Goal: Task Accomplishment & Management: Use online tool/utility

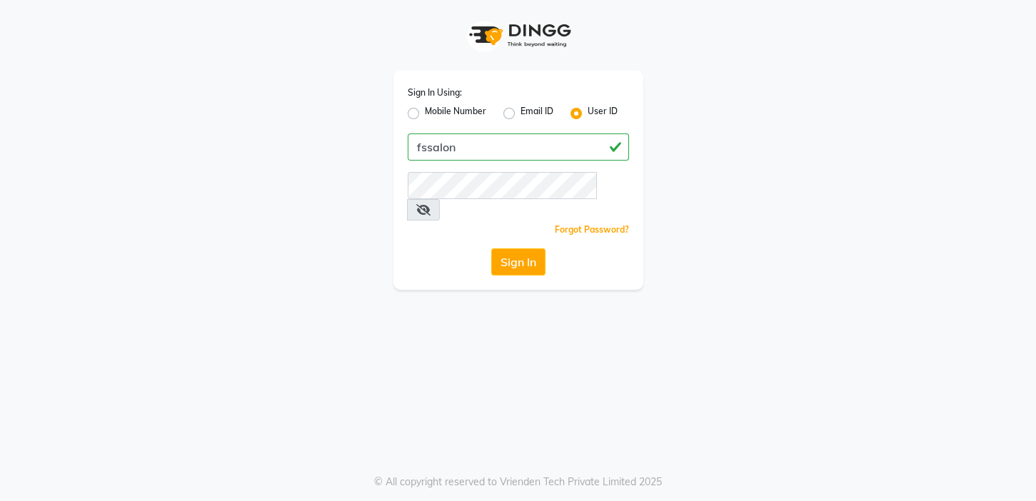
type input "fssalon"
click at [510, 248] on button "Sign In" at bounding box center [518, 261] width 54 height 27
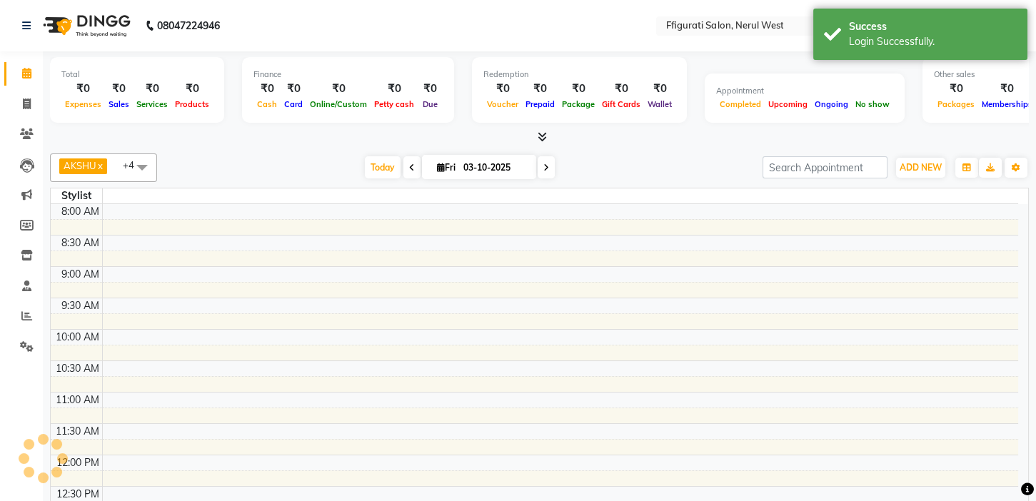
select select "en"
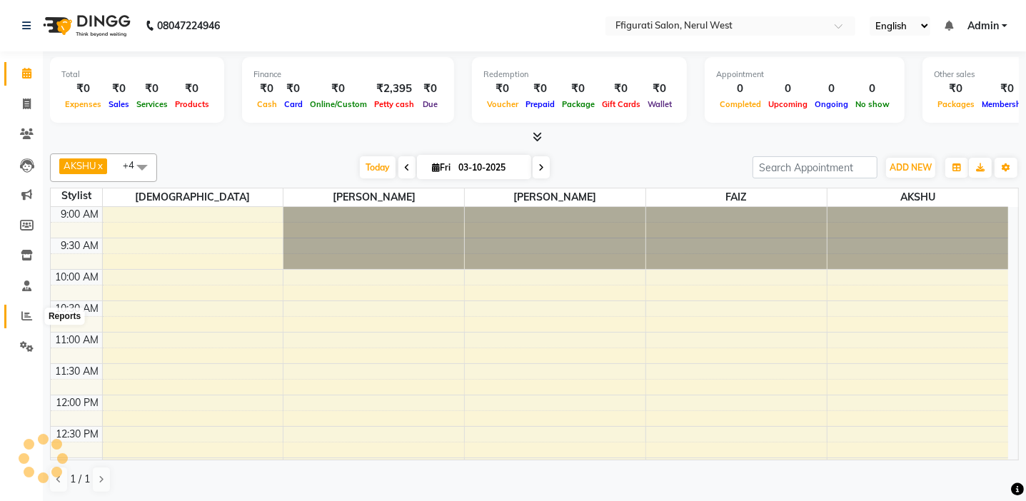
click at [29, 317] on icon at bounding box center [26, 316] width 11 height 11
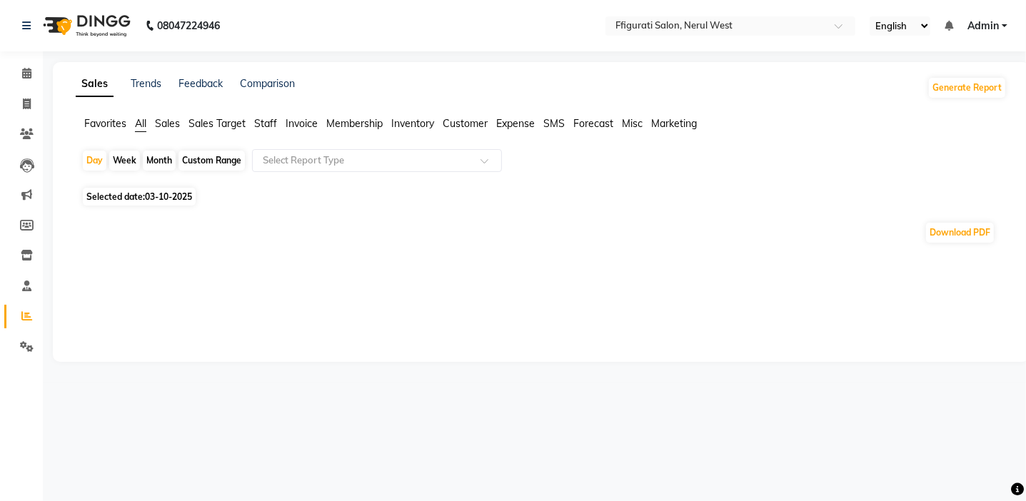
click at [29, 317] on icon at bounding box center [26, 316] width 11 height 11
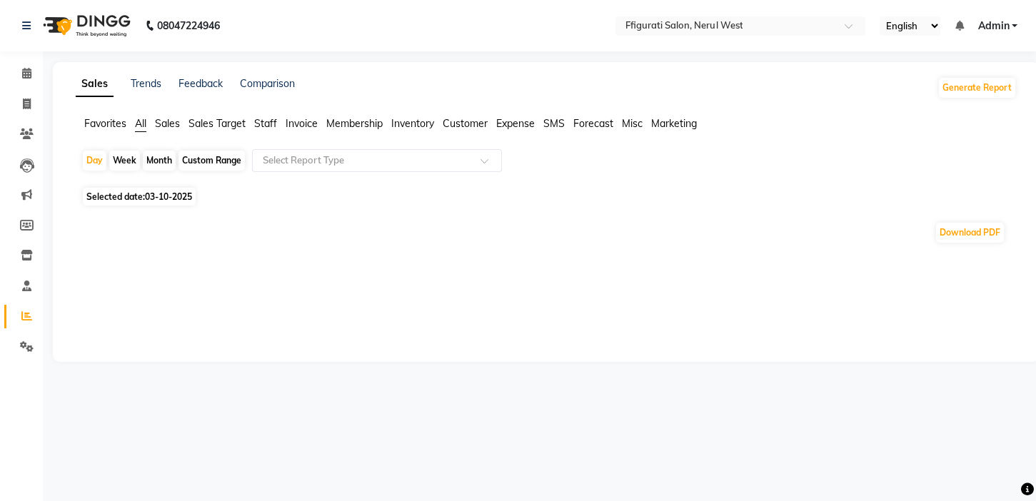
click at [29, 317] on icon at bounding box center [26, 316] width 11 height 11
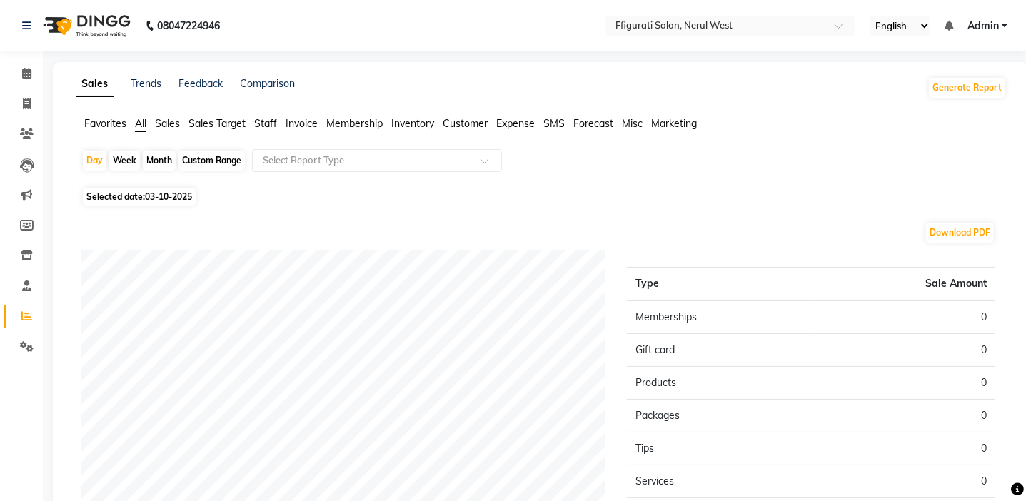
click at [166, 156] on div "Month" at bounding box center [159, 161] width 33 height 20
select select "10"
select select "2025"
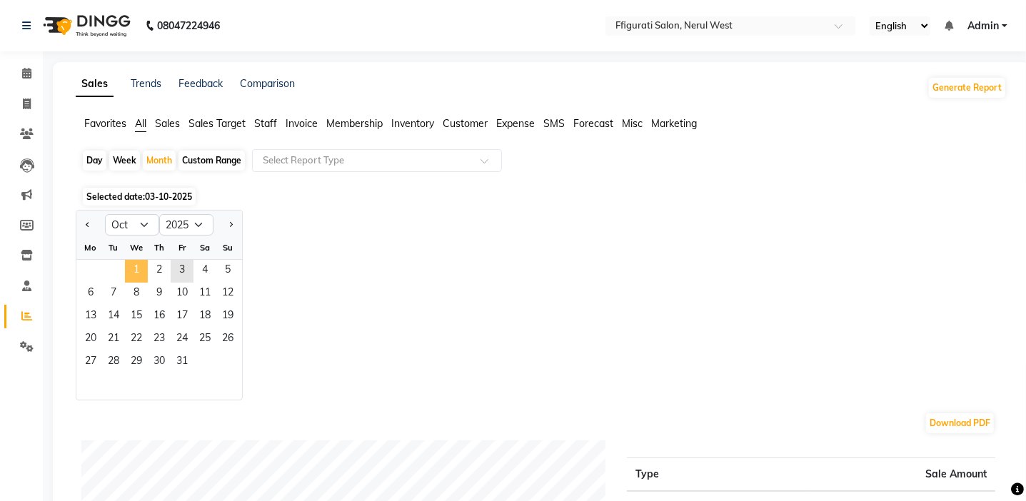
click at [137, 271] on span "1" at bounding box center [136, 271] width 23 height 23
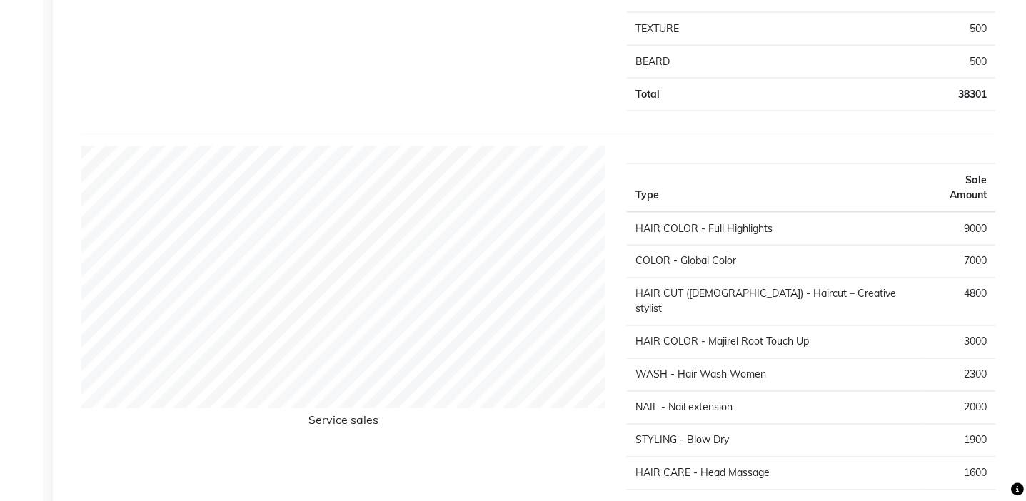
scroll to position [1791, 0]
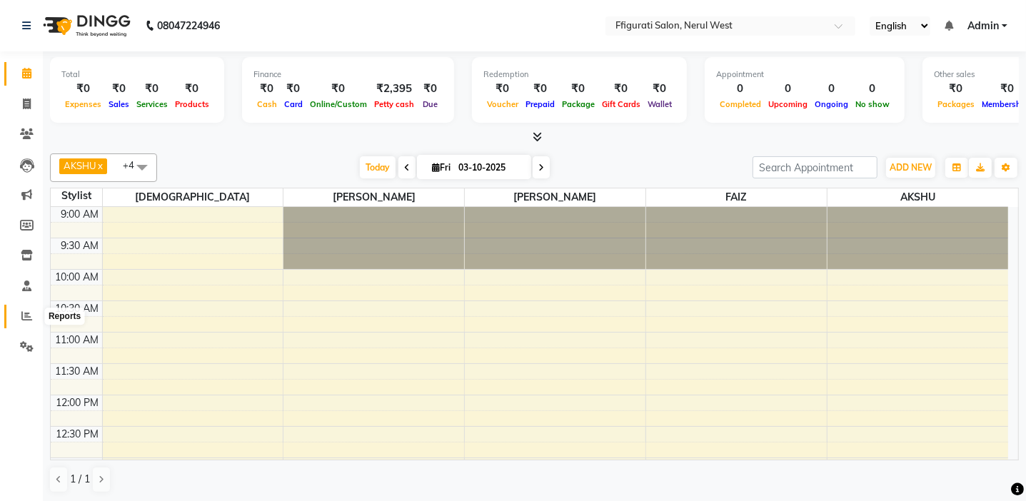
click at [21, 318] on icon at bounding box center [26, 316] width 11 height 11
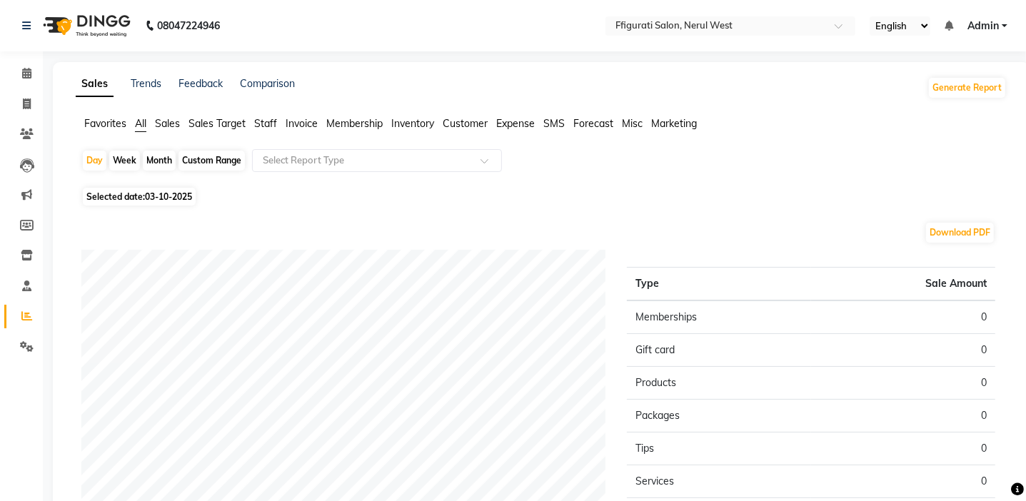
click at [159, 155] on div "Month" at bounding box center [159, 161] width 33 height 20
select select "10"
select select "2025"
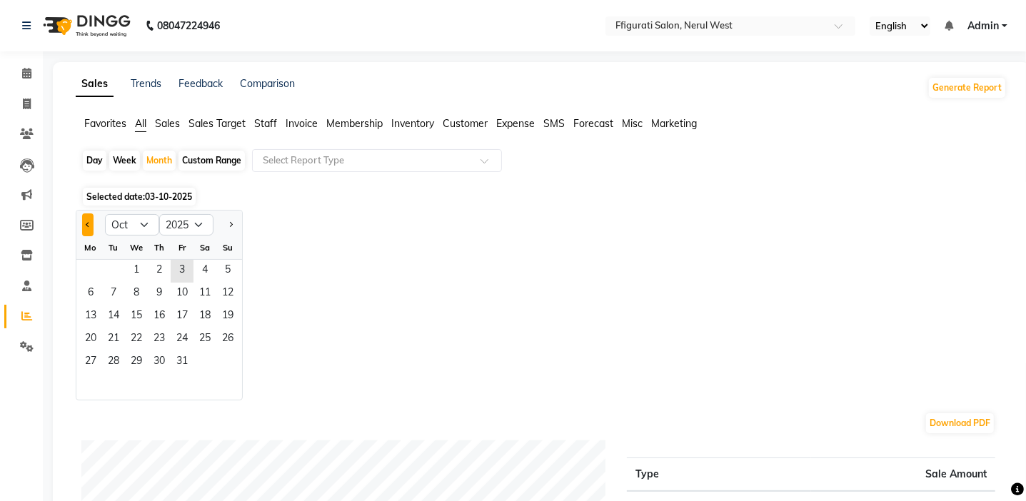
click at [89, 227] on button "Previous month" at bounding box center [87, 224] width 11 height 23
select select "9"
click at [92, 272] on span "1" at bounding box center [90, 271] width 23 height 23
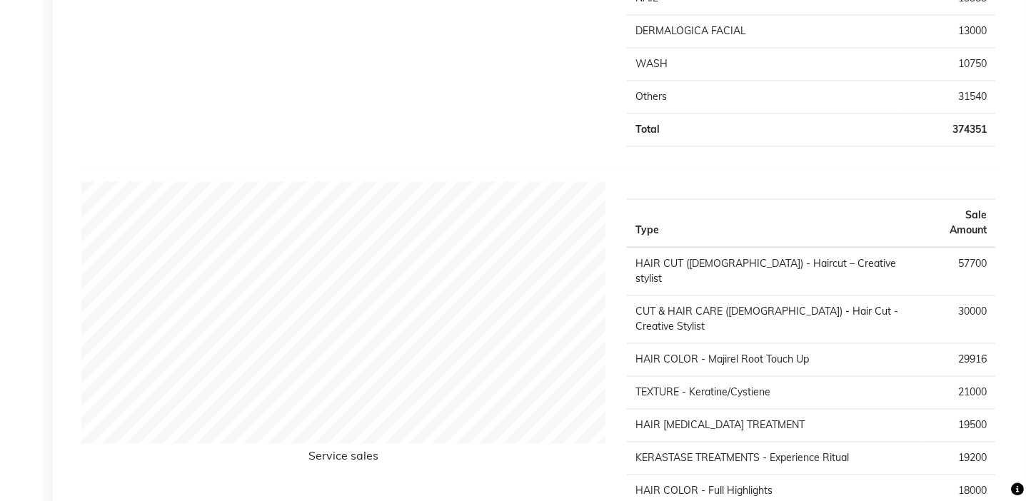
scroll to position [2151, 0]
